Goal: Check status: Check status

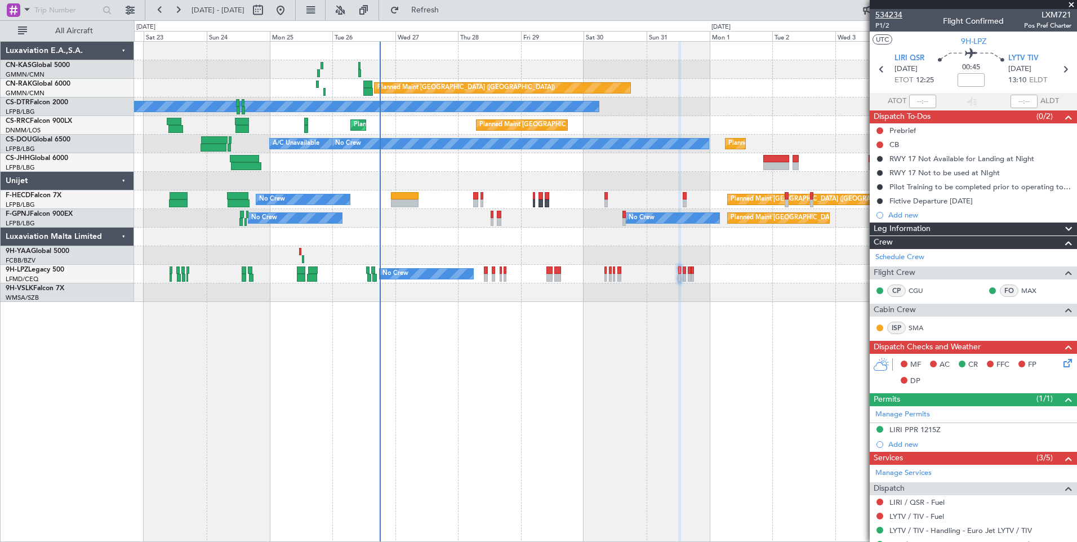
click at [893, 17] on span "534234" at bounding box center [889, 15] width 27 height 12
click at [267, 12] on button at bounding box center [258, 10] width 18 height 18
select select "8"
select select "2025"
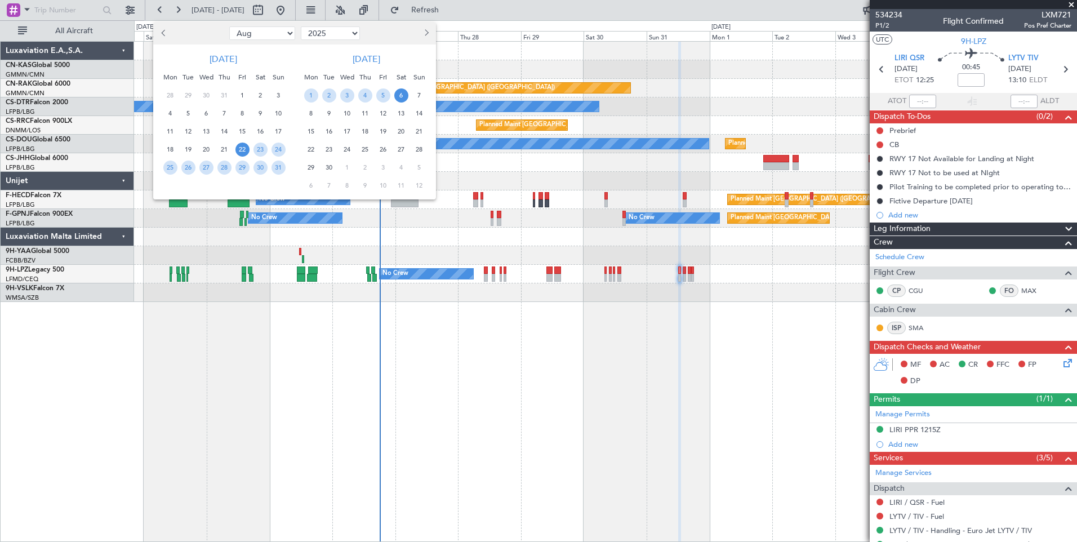
click at [427, 30] on button "Next month" at bounding box center [426, 33] width 12 height 18
select select "9"
click at [347, 94] on span "1" at bounding box center [347, 95] width 14 height 14
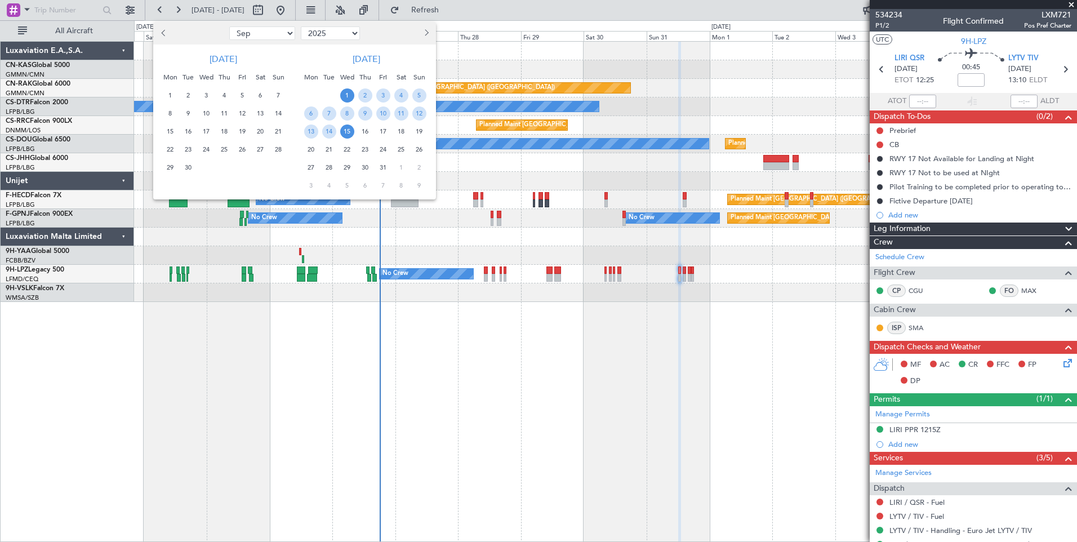
click at [345, 132] on span "15" at bounding box center [347, 132] width 14 height 14
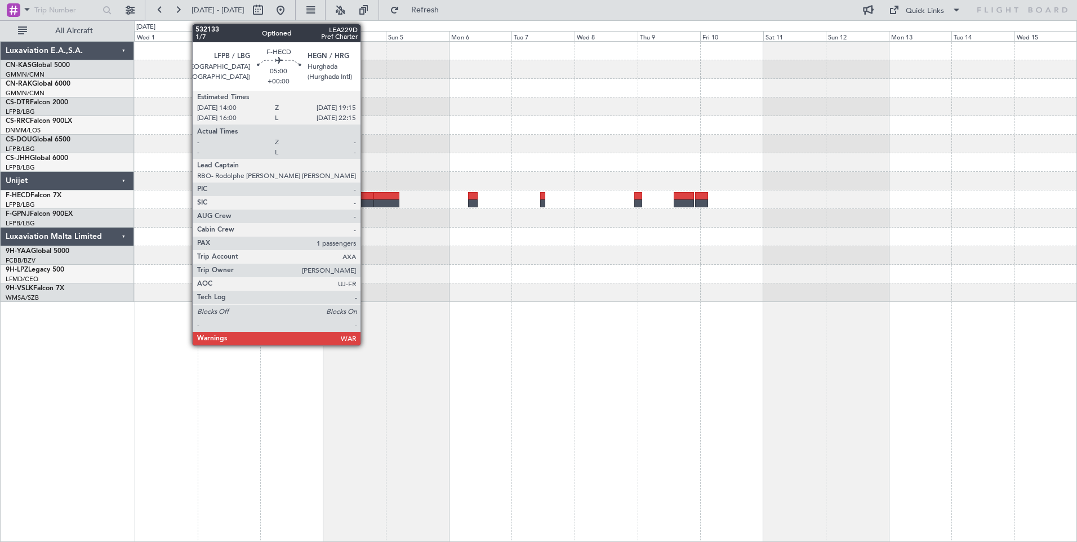
click at [366, 199] on div at bounding box center [367, 196] width 14 height 8
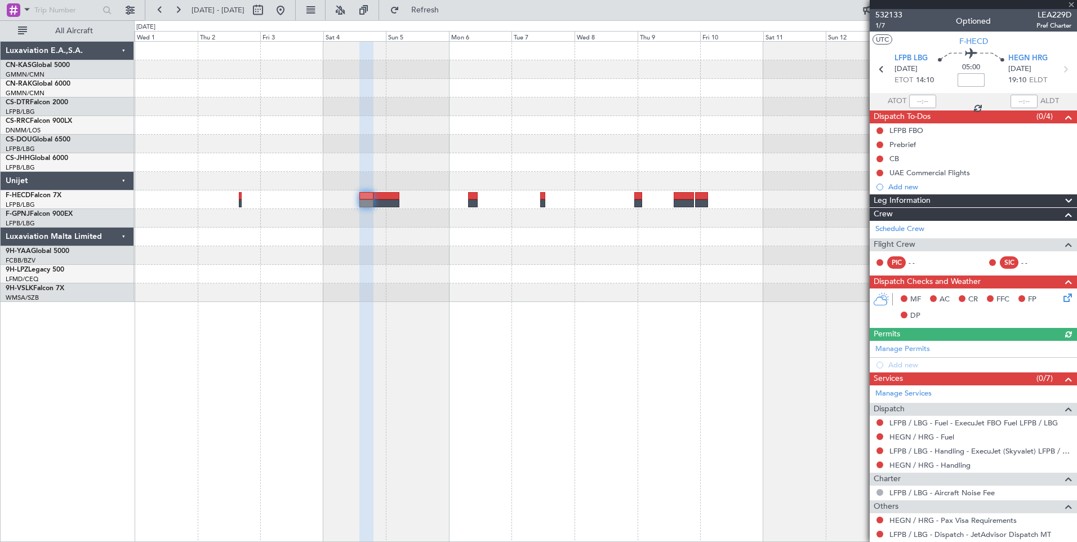
click at [970, 81] on input at bounding box center [971, 80] width 27 height 14
click at [971, 81] on input "-00:50" at bounding box center [971, 80] width 27 height 14
type input "-00:00"
type input "-00:15"
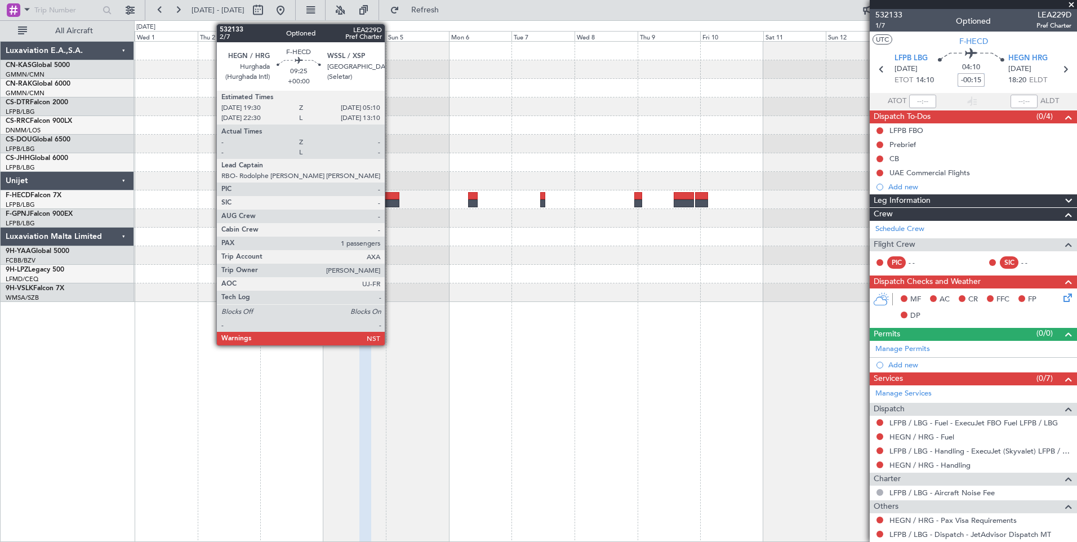
click at [390, 197] on div at bounding box center [386, 196] width 25 height 8
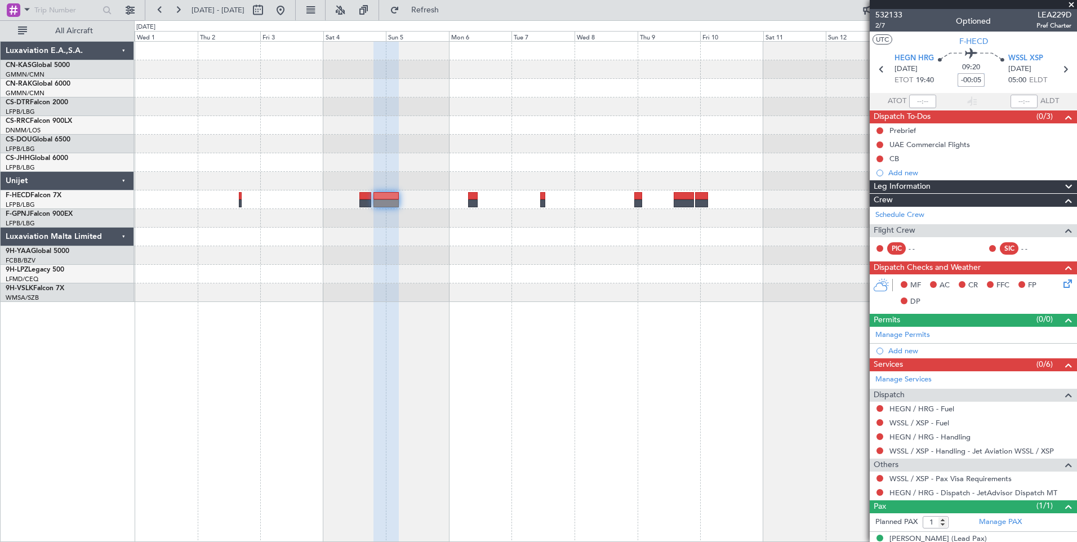
type input "-00:05"
